Goal: Information Seeking & Learning: Check status

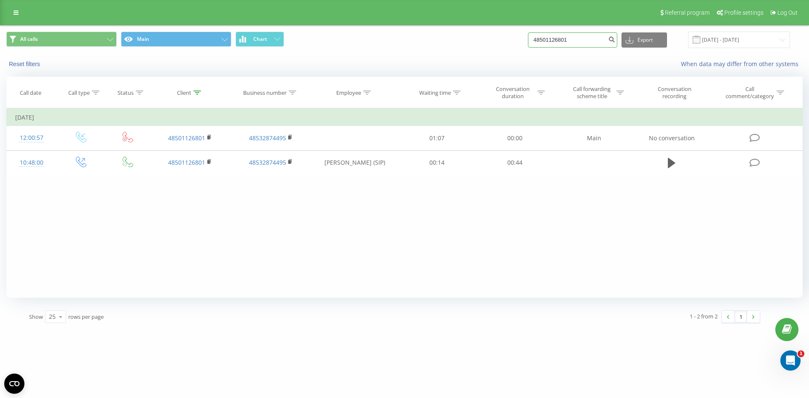
drag, startPoint x: 587, startPoint y: 36, endPoint x: 244, endPoint y: 20, distance: 344.2
click at [244, 20] on div "Referral program Profile settings Log Out All calls Main Chart 48501126801 Expo…" at bounding box center [404, 164] width 809 height 329
paste input "725386425"
type input "725386425"
click at [615, 41] on icon "submit" at bounding box center [611, 38] width 7 height 5
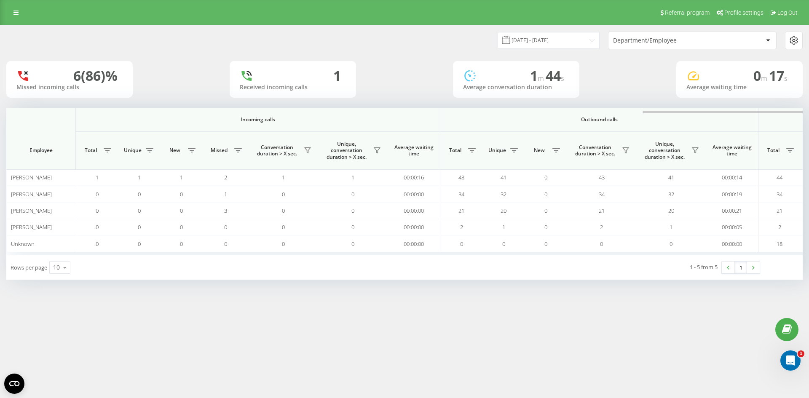
scroll to position [0, 379]
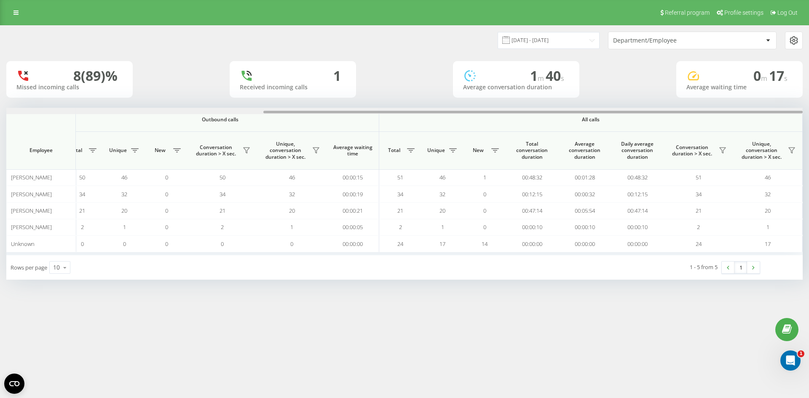
drag, startPoint x: 284, startPoint y: 114, endPoint x: 433, endPoint y: 113, distance: 148.7
click at [427, 113] on div at bounding box center [404, 111] width 796 height 6
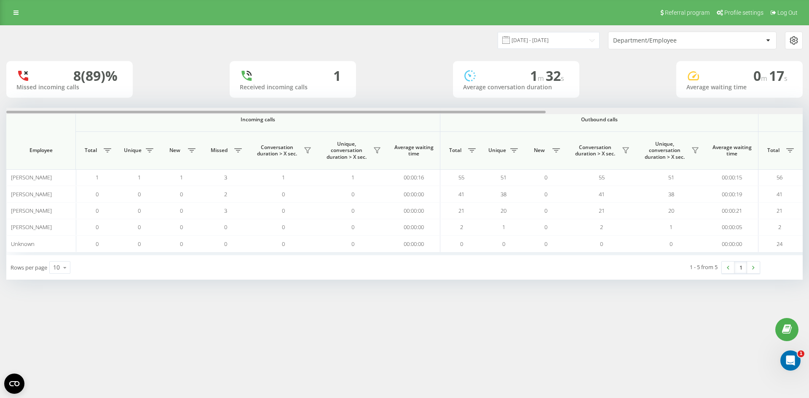
scroll to position [0, 379]
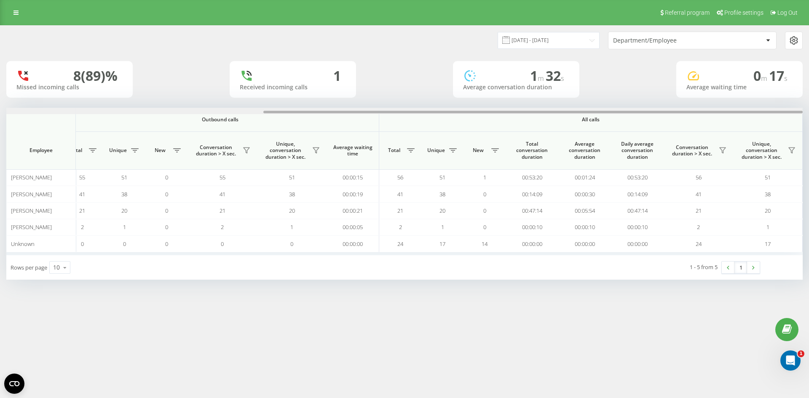
drag, startPoint x: 109, startPoint y: 109, endPoint x: 124, endPoint y: 110, distance: 15.6
click at [124, 110] on div at bounding box center [404, 111] width 796 height 6
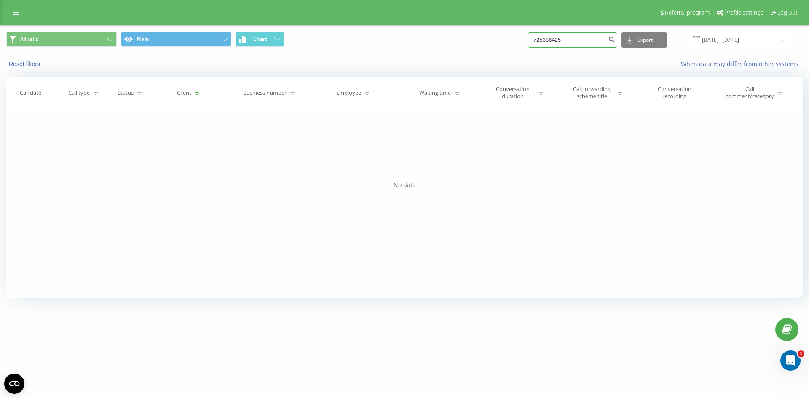
drag, startPoint x: 568, startPoint y: 39, endPoint x: 414, endPoint y: 4, distance: 158.1
click at [490, 35] on div "All calls Main Chart 725386425 Export .csv .xls .xlsx 19.06.2025 - 19.09.2025" at bounding box center [404, 40] width 796 height 16
paste input "602550984"
type input "602550984"
click at [617, 46] on button "submit" at bounding box center [611, 39] width 11 height 15
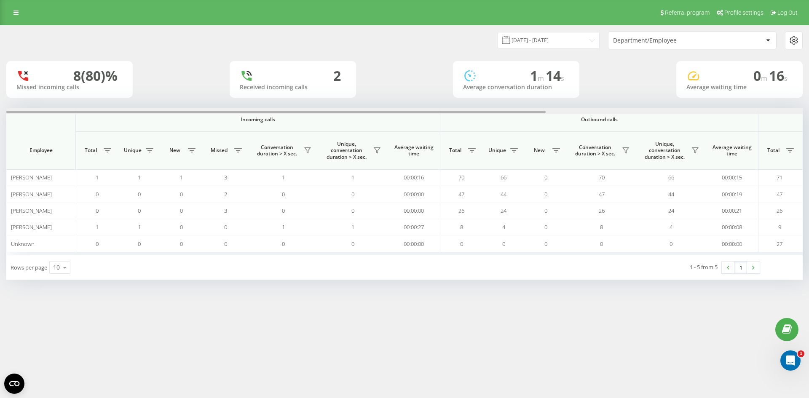
scroll to position [0, 379]
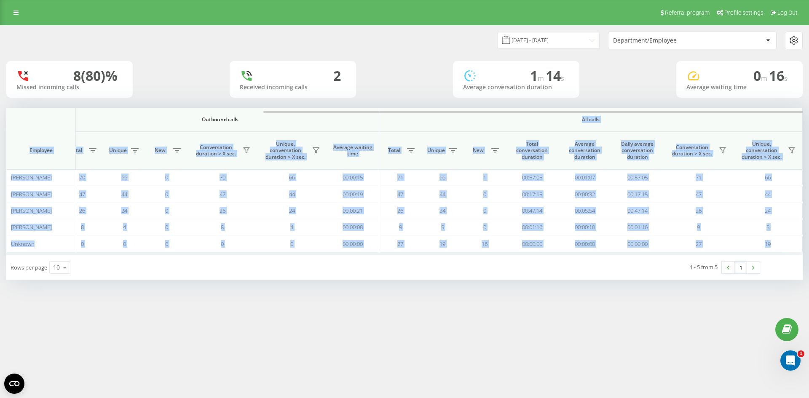
drag, startPoint x: 361, startPoint y: 110, endPoint x: 503, endPoint y: 115, distance: 142.1
click at [502, 115] on div "Incoming calls Outbound calls All calls Employee Total Unique New Missed Conver…" at bounding box center [404, 181] width 796 height 147
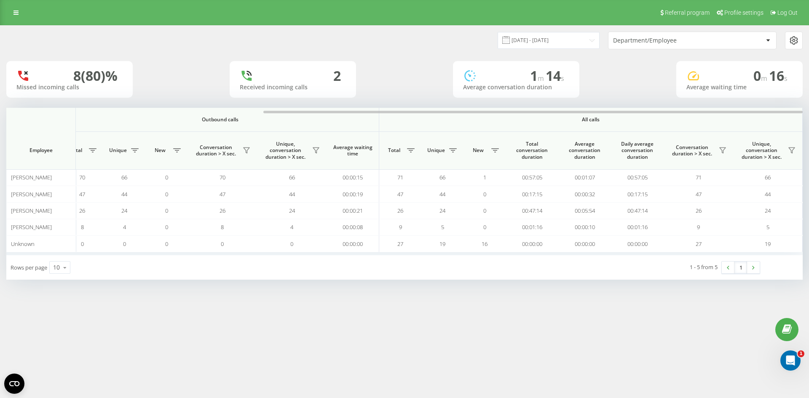
click at [500, 279] on div "1 - 5 from 5 1" at bounding box center [616, 267] width 299 height 24
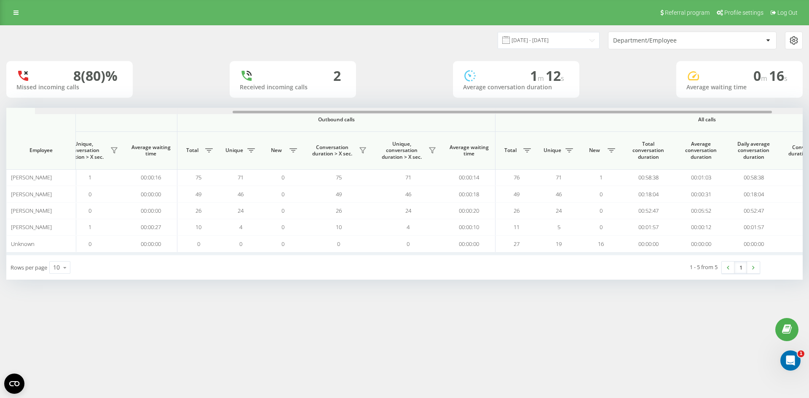
scroll to position [0, 379]
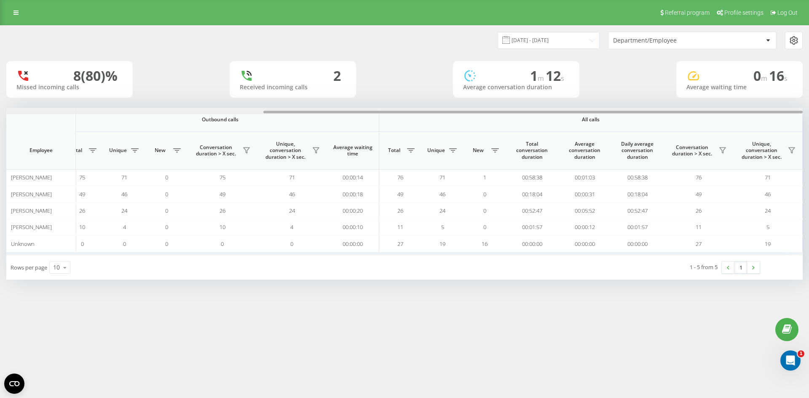
drag, startPoint x: 152, startPoint y: 111, endPoint x: 670, endPoint y: 112, distance: 518.3
click at [670, 112] on div at bounding box center [532, 112] width 539 height 3
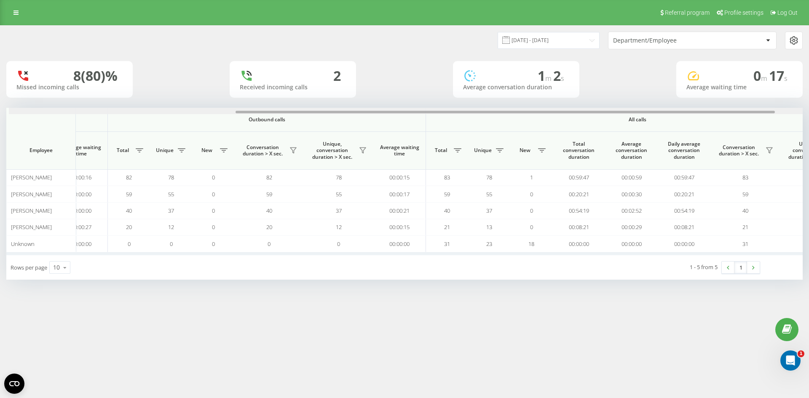
scroll to position [0, 379]
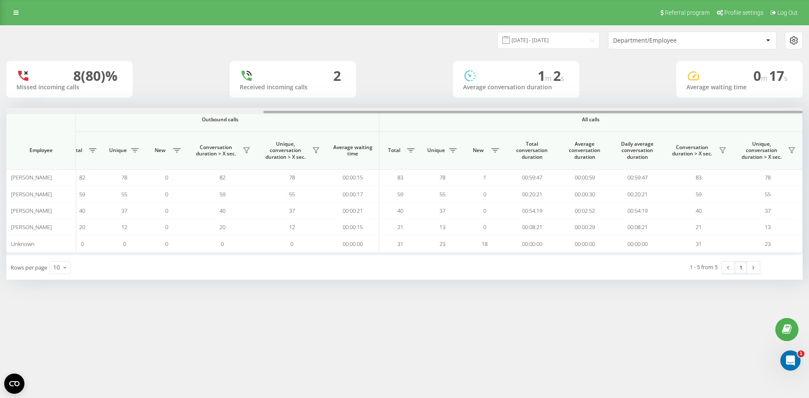
drag, startPoint x: 223, startPoint y: 112, endPoint x: 509, endPoint y: 101, distance: 285.9
click at [509, 101] on div "[DATE] - [DATE] Department/Employee 8 (80)% Missed incoming calls 2 Received in…" at bounding box center [404, 153] width 796 height 254
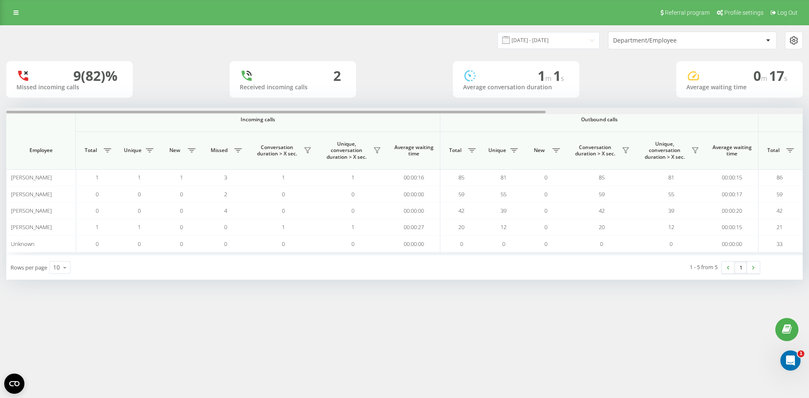
scroll to position [0, 379]
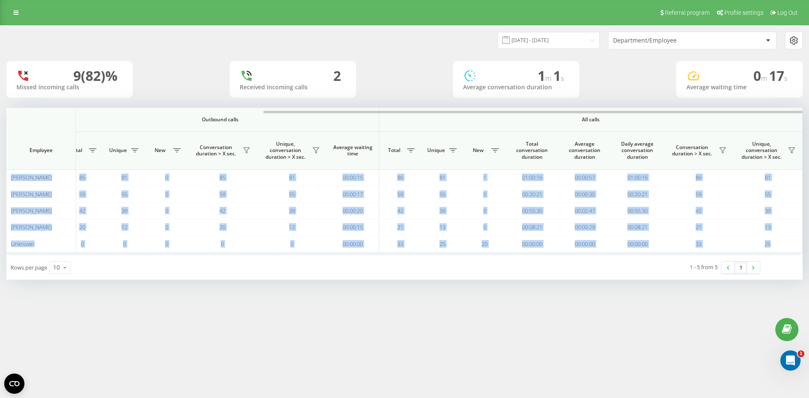
drag, startPoint x: 367, startPoint y: 109, endPoint x: 498, endPoint y: 102, distance: 131.2
click at [498, 102] on div "19.09.2025 - 19.09.2025 Department/Employee 9 (82)% Missed incoming calls 2 Rec…" at bounding box center [404, 153] width 796 height 254
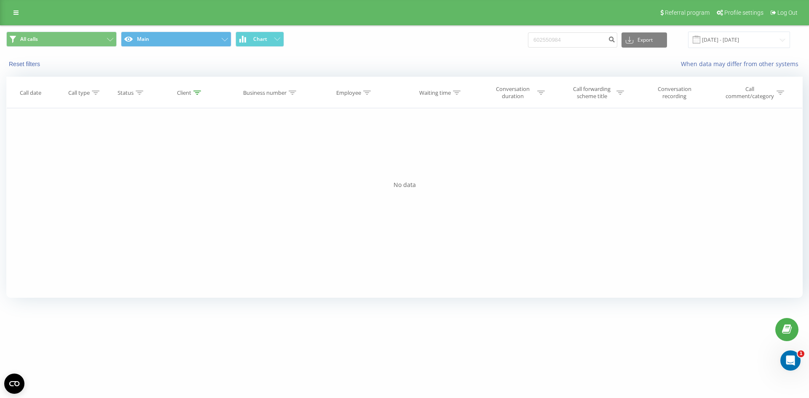
click at [469, 46] on div "All calls Main Chart 602550984 Export .csv .xls .xlsx [DATE] - [DATE]" at bounding box center [404, 40] width 796 height 16
drag, startPoint x: 469, startPoint y: 46, endPoint x: 573, endPoint y: 39, distance: 104.7
click at [573, 39] on input "602550984" at bounding box center [572, 39] width 89 height 15
drag, startPoint x: 573, startPoint y: 39, endPoint x: 200, endPoint y: 19, distance: 373.4
click at [210, 37] on div "All calls Main Chart 602550984 Export .csv .xls .xlsx [DATE] - [DATE]" at bounding box center [404, 40] width 796 height 16
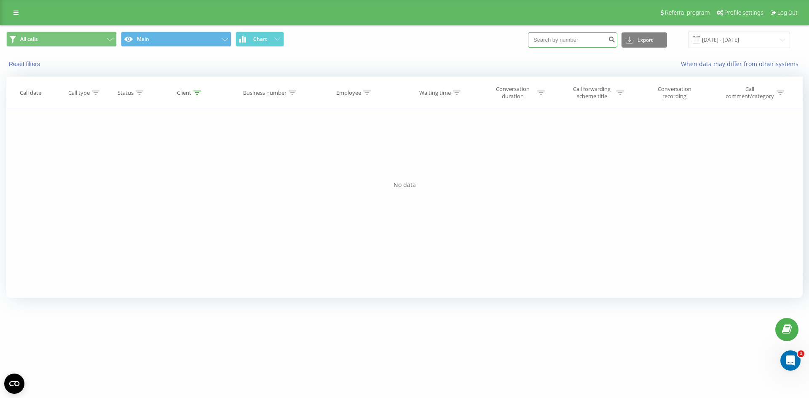
paste input "48783392402"
type input "48783392402"
click at [617, 34] on button "submit" at bounding box center [611, 39] width 11 height 15
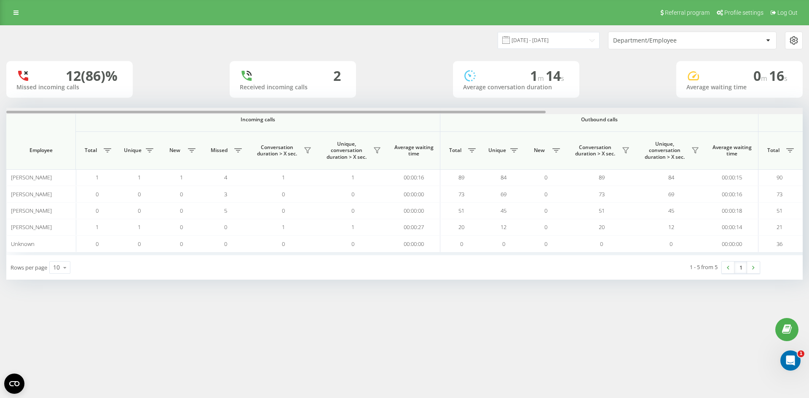
scroll to position [0, 379]
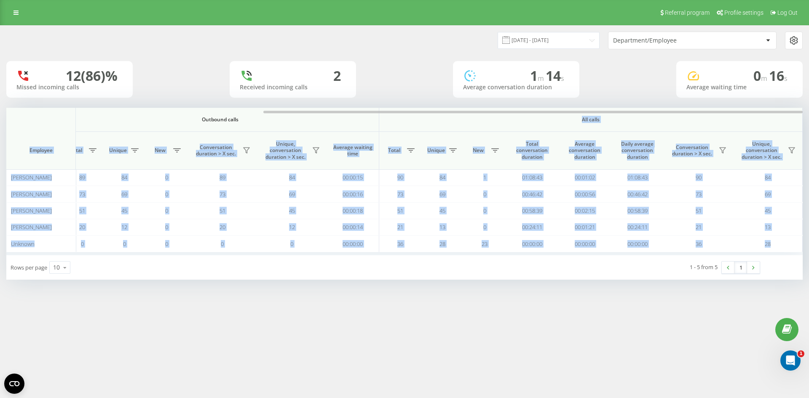
drag, startPoint x: 277, startPoint y: 110, endPoint x: 384, endPoint y: 115, distance: 106.7
click at [384, 115] on div "Incoming calls Outbound calls All calls Employee Total Unique New Missed Conver…" at bounding box center [404, 181] width 796 height 147
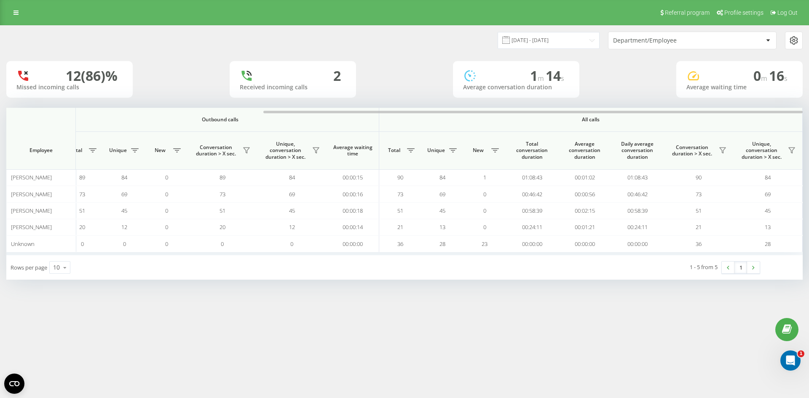
click at [509, 281] on div "[DATE] - [DATE] Department/Employee 12 (86)% Missed incoming calls 2 Received i…" at bounding box center [404, 160] width 809 height 271
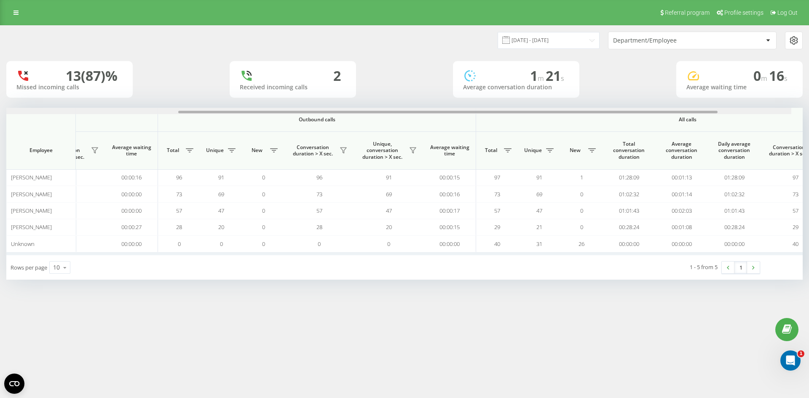
scroll to position [0, 353]
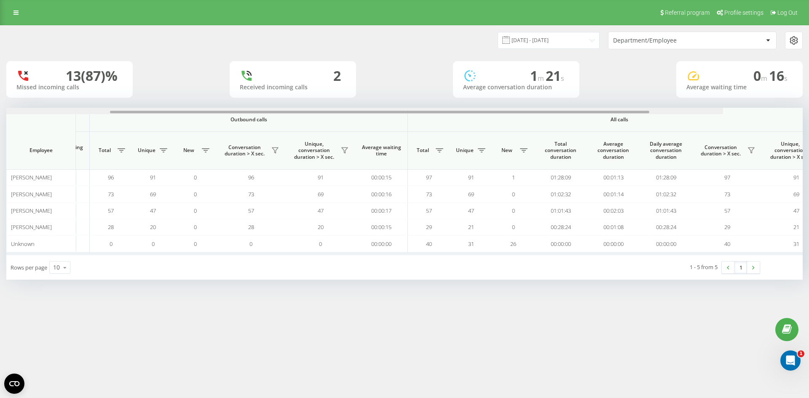
drag, startPoint x: 362, startPoint y: 111, endPoint x: 605, endPoint y: 115, distance: 243.1
click at [601, 115] on div "Incoming calls Outbound calls All calls Employee Total Unique New Missed Conver…" at bounding box center [404, 181] width 796 height 147
